Goal: Task Accomplishment & Management: Use online tool/utility

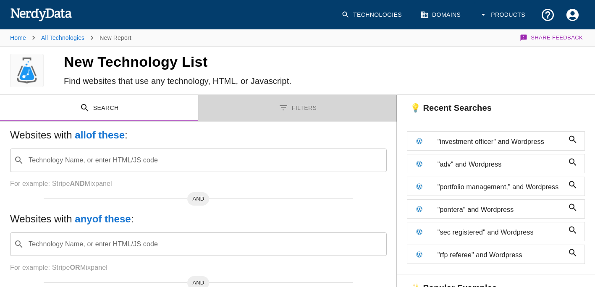
click at [295, 107] on button "Filters" at bounding box center [297, 108] width 198 height 26
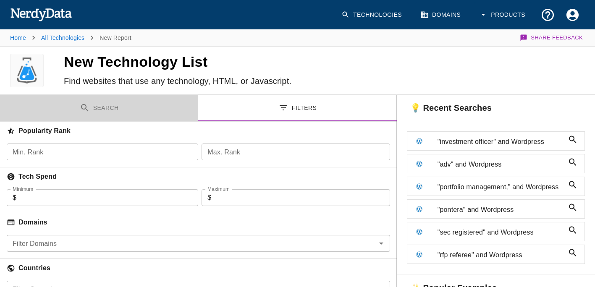
click at [99, 111] on button "Search" at bounding box center [99, 108] width 198 height 26
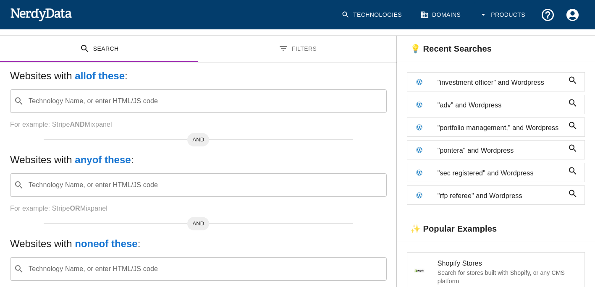
scroll to position [42, 0]
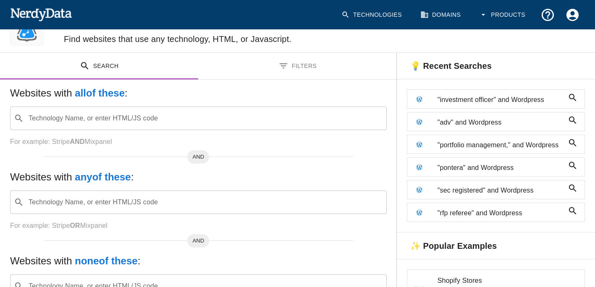
click at [79, 123] on input "Technology Name, or enter HTML/JS code" at bounding box center [205, 119] width 356 height 16
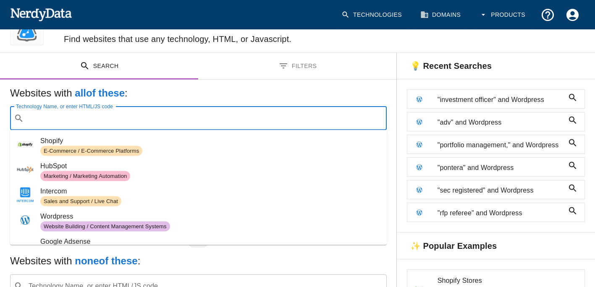
click at [74, 219] on span "Wordpress" at bounding box center [210, 217] width 340 height 10
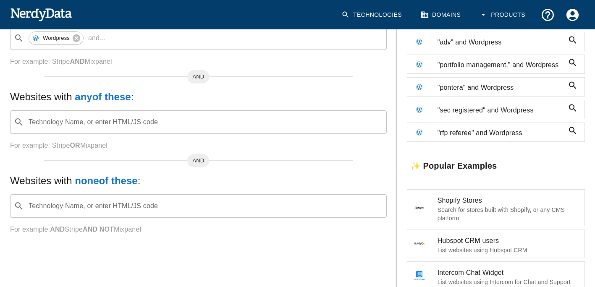
scroll to position [126, 0]
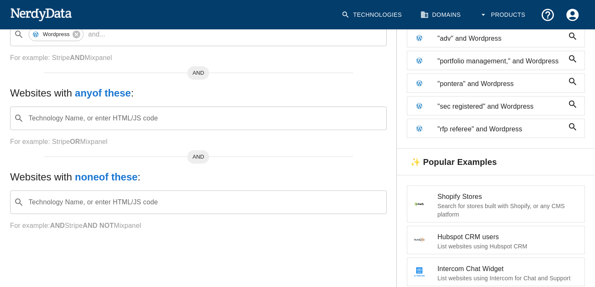
click at [90, 115] on input "Technology Name, or enter HTML/JS code" at bounding box center [205, 119] width 356 height 16
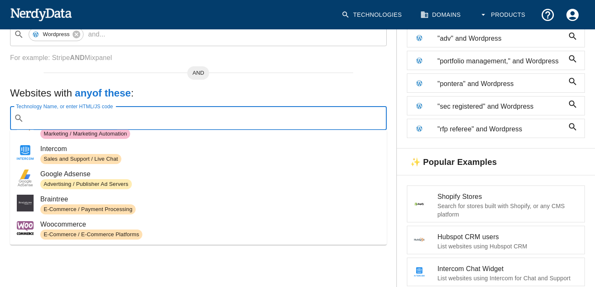
scroll to position [42, 0]
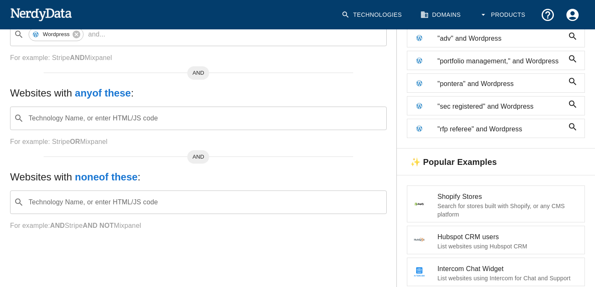
click at [90, 116] on input "Technology Name, or enter HTML/JS code" at bounding box center [205, 119] width 356 height 16
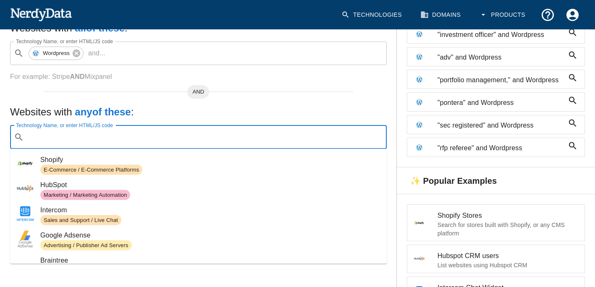
scroll to position [84, 0]
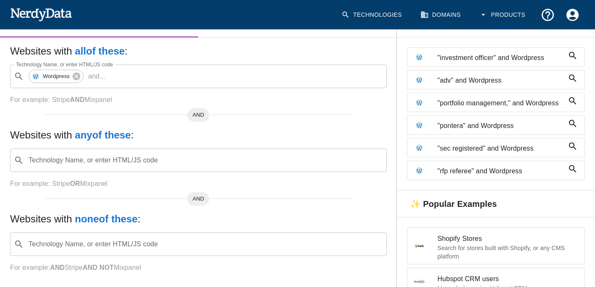
click at [469, 80] on span ""adv" and Wordpress" at bounding box center [501, 81] width 127 height 10
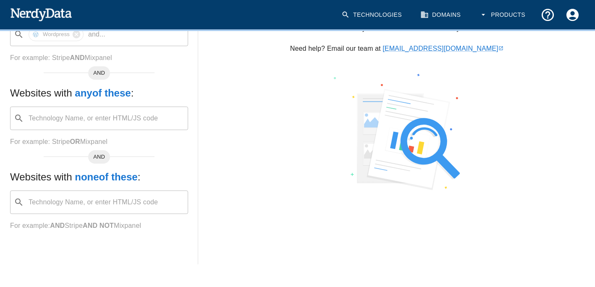
scroll to position [0, 0]
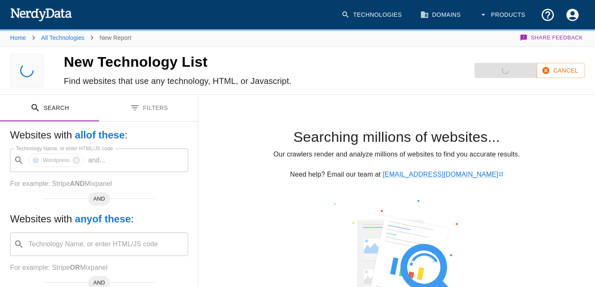
click at [550, 72] on icon "button" at bounding box center [546, 70] width 7 height 7
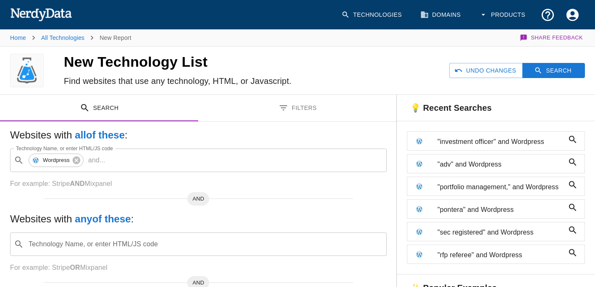
click at [71, 243] on input "Technology Name, or enter HTML/JS code" at bounding box center [205, 245] width 356 height 16
click at [453, 166] on span ""adv" and Wordpress" at bounding box center [501, 165] width 127 height 10
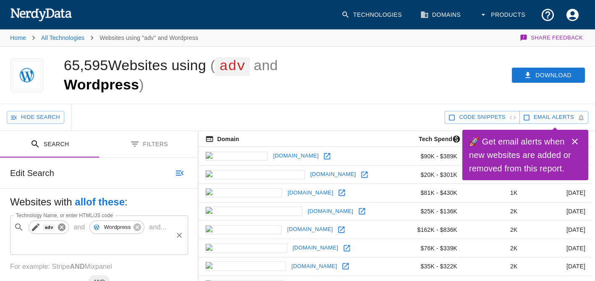
click at [62, 228] on icon at bounding box center [61, 227] width 9 height 9
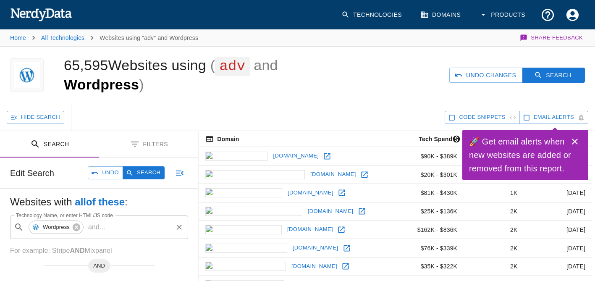
click at [504, 80] on button "Undo Changes" at bounding box center [487, 76] width 74 height 16
